Goal: Task Accomplishment & Management: Use online tool/utility

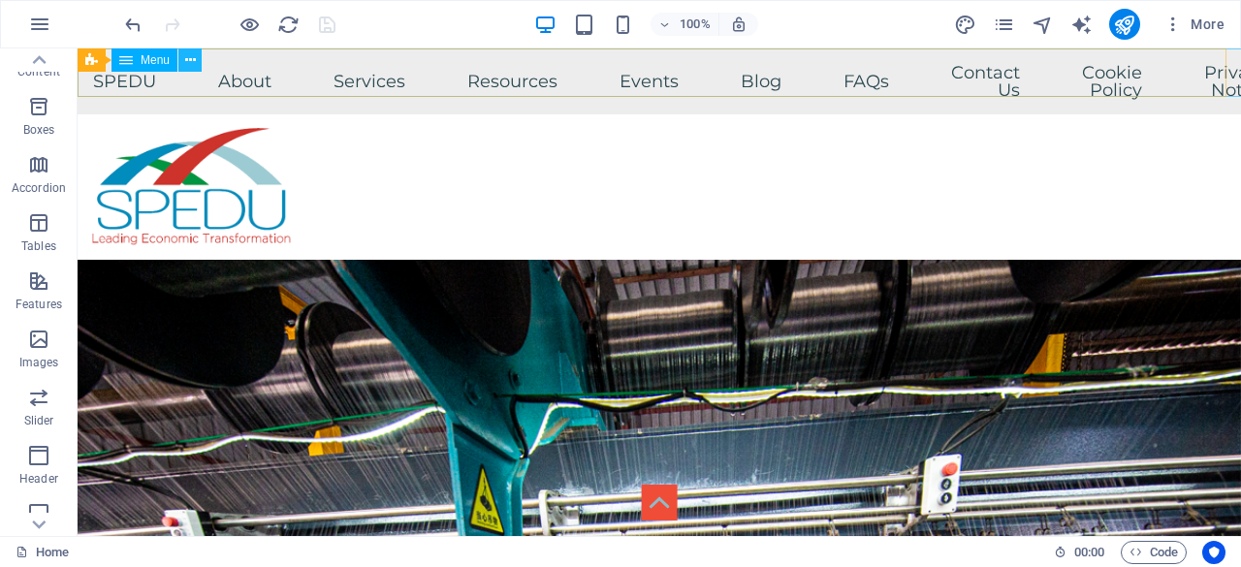
click at [190, 60] on icon at bounding box center [190, 60] width 11 height 20
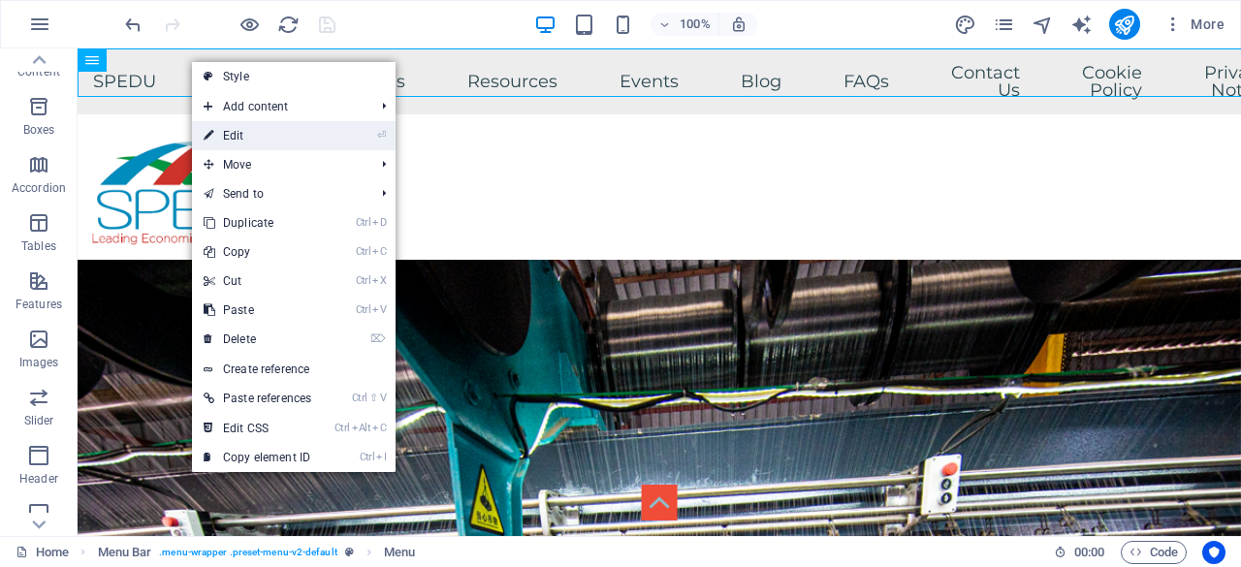
click at [267, 131] on link "⏎ Edit" at bounding box center [257, 135] width 131 height 29
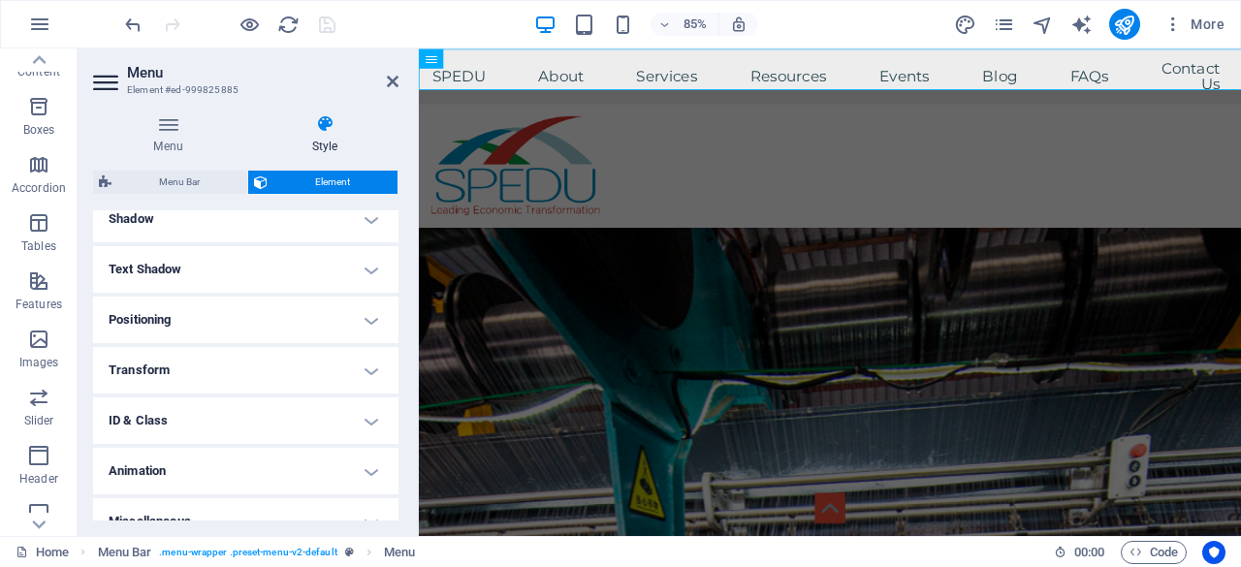
scroll to position [508, 0]
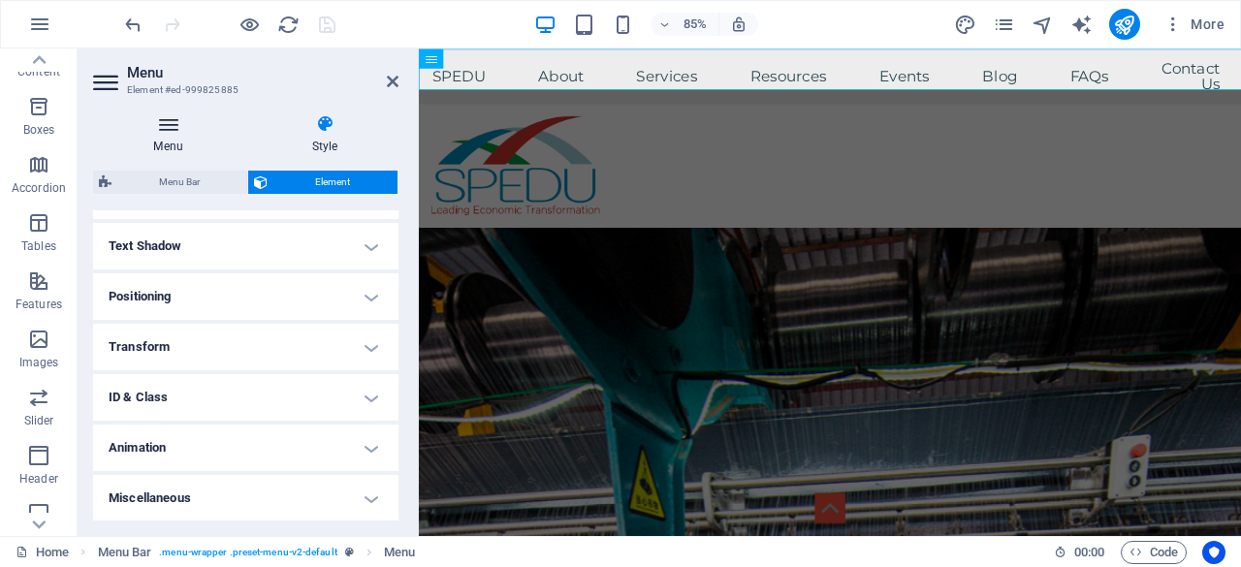
click at [170, 134] on h4 "Menu" at bounding box center [172, 134] width 158 height 41
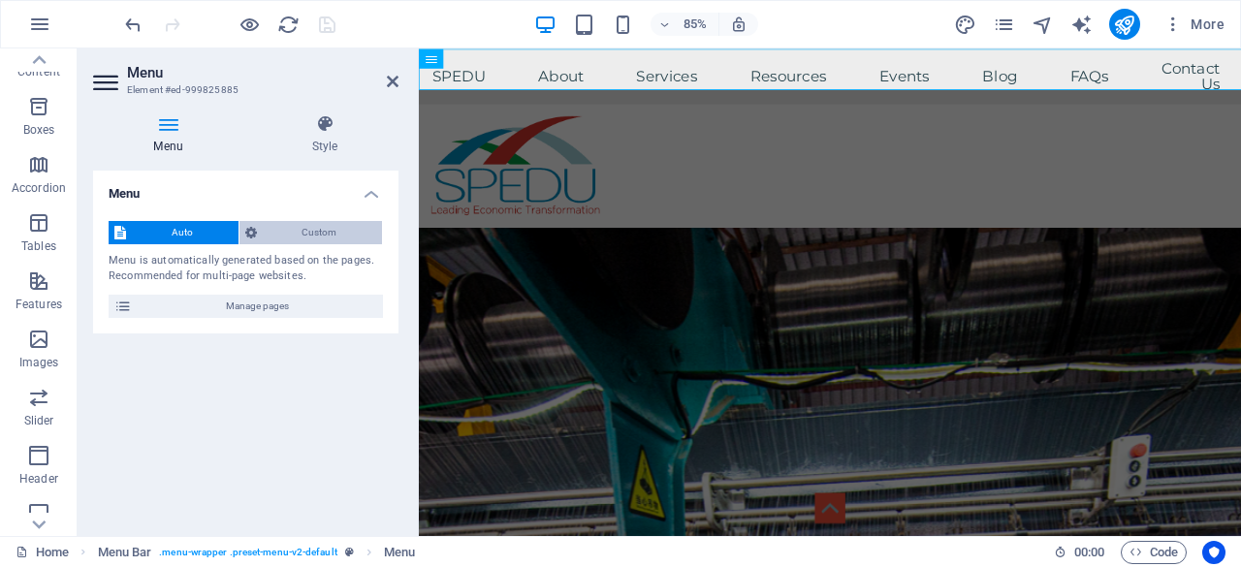
click at [340, 225] on span "Custom" at bounding box center [320, 232] width 114 height 23
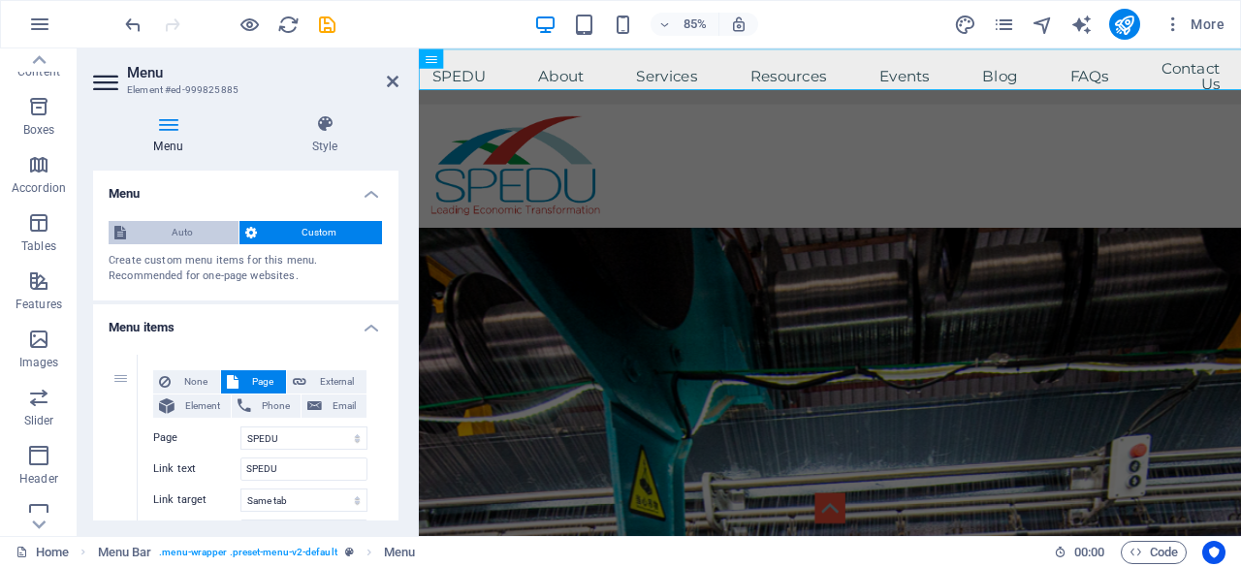
click at [200, 229] on span "Auto" at bounding box center [182, 232] width 101 height 23
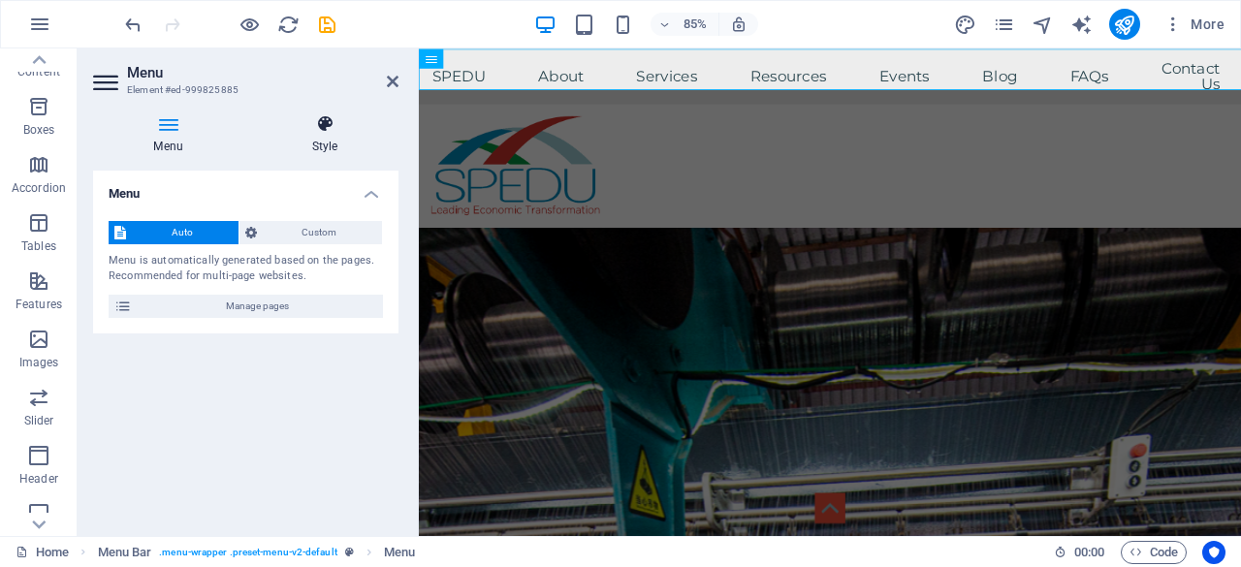
click at [318, 122] on icon at bounding box center [324, 123] width 147 height 19
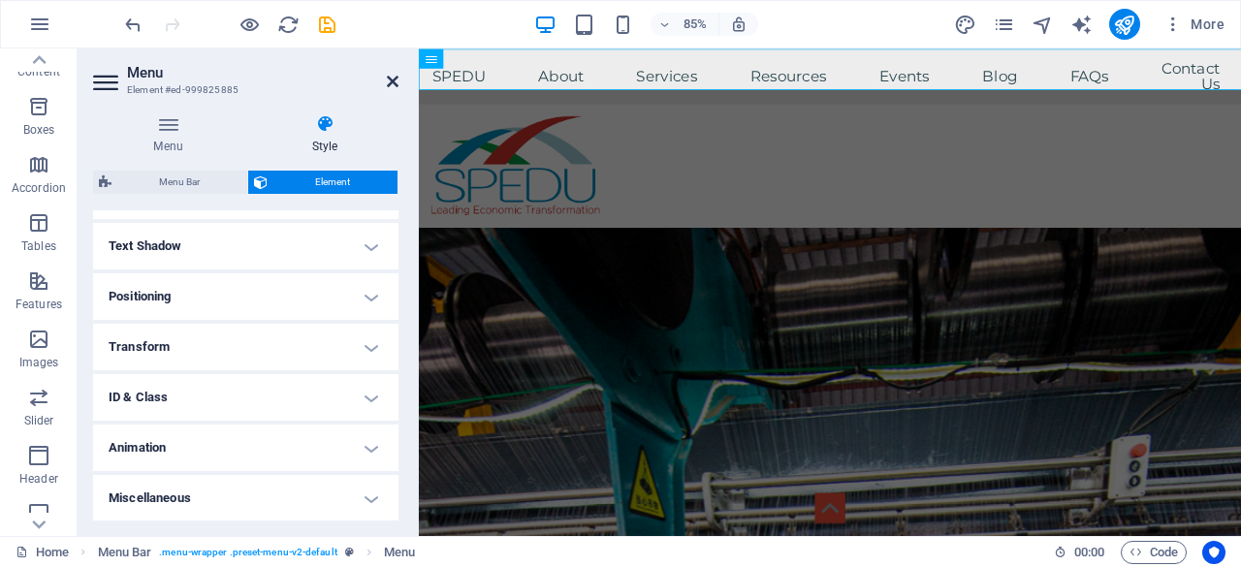
click at [396, 80] on icon at bounding box center [393, 82] width 12 height 16
